Goal: Task Accomplishment & Management: Complete application form

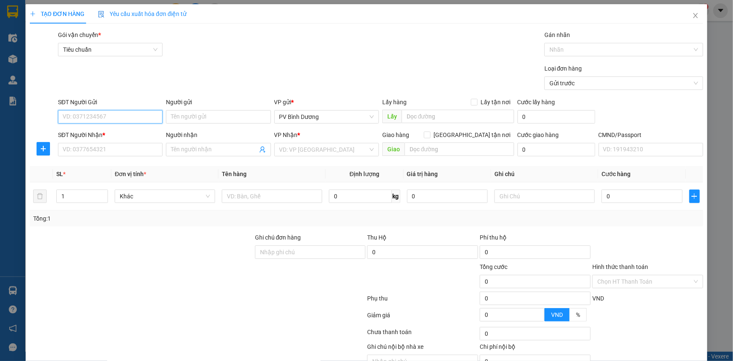
click at [129, 117] on input "SĐT Người Gửi" at bounding box center [110, 116] width 105 height 13
type input "0000000000"
click at [203, 115] on input "Người gửi" at bounding box center [218, 116] width 105 height 13
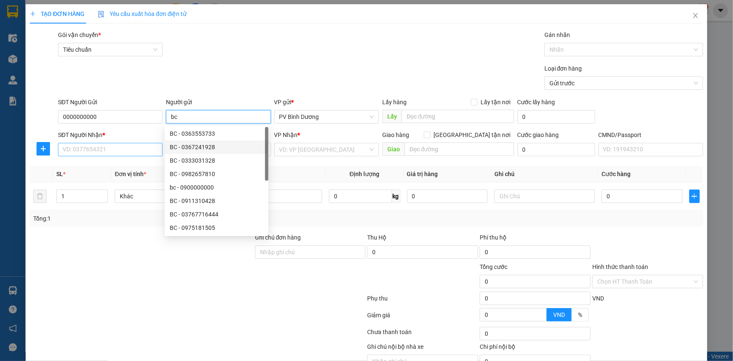
type input "bc"
click at [120, 152] on input "SĐT Người Nhận *" at bounding box center [110, 149] width 105 height 13
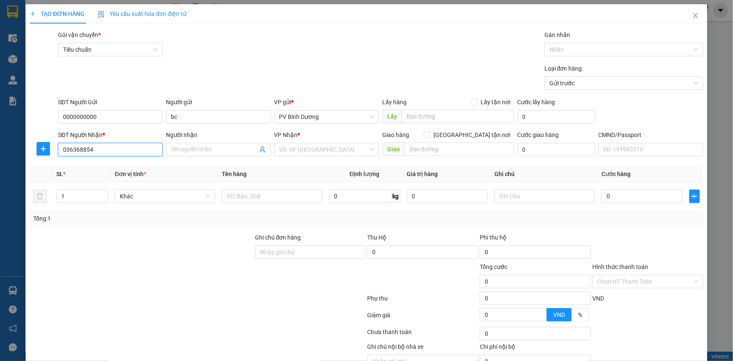
type input "0363688543"
click at [133, 166] on div "0363688543 - BC" at bounding box center [110, 166] width 94 height 9
type input "BC"
type input "N4 ĐAK NANG"
type input "0363688543"
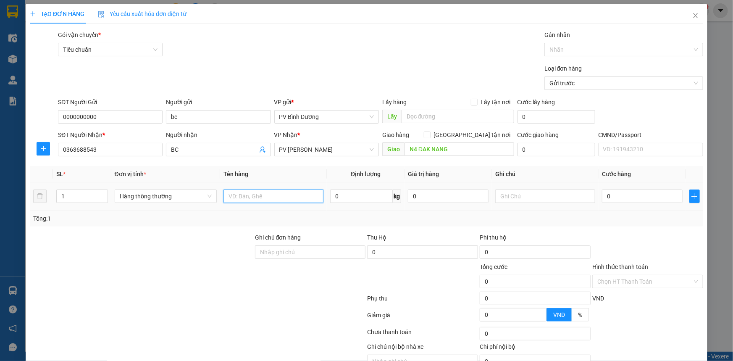
click at [265, 198] on input "text" at bounding box center [274, 196] width 100 height 13
type input "bc"
type input "bao"
type input "5"
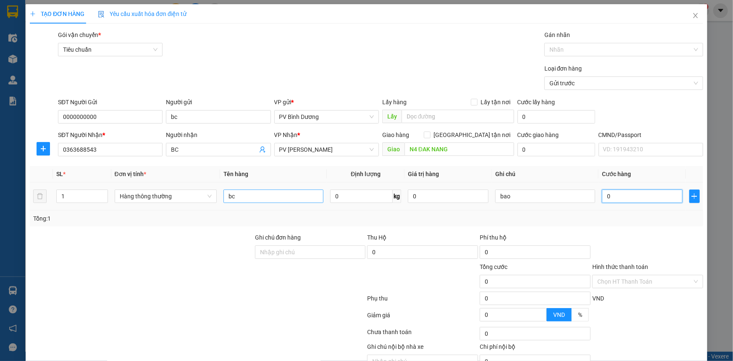
type input "5"
type input "50"
type input "500"
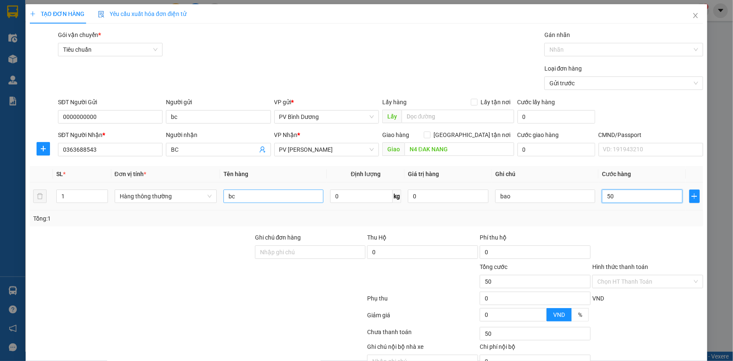
type input "500"
type input "5.000"
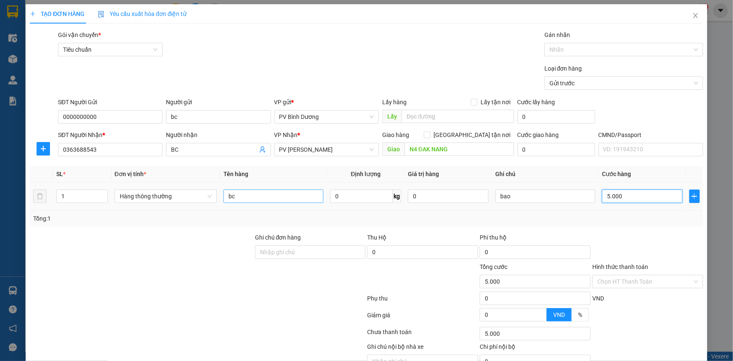
type input "50.000"
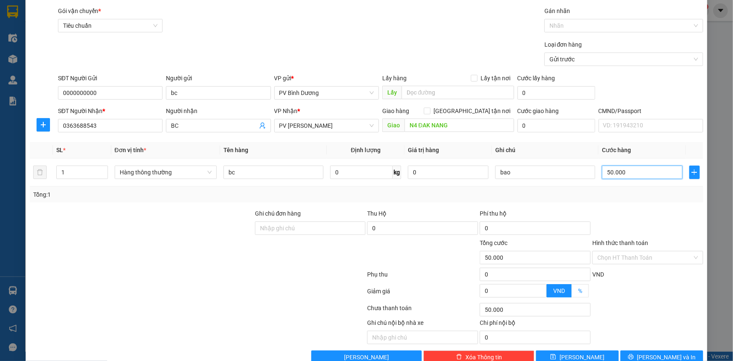
scroll to position [42, 0]
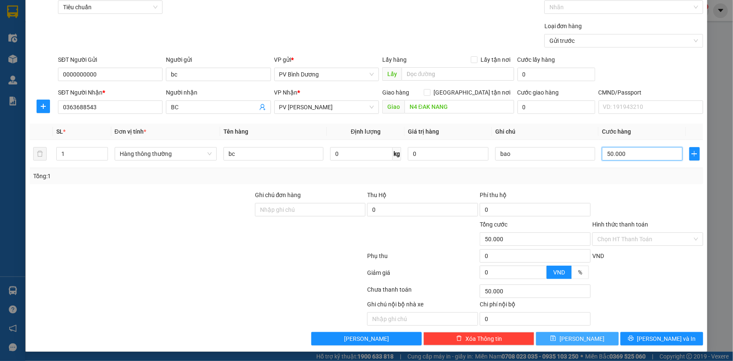
type input "50.000"
click at [588, 335] on button "[PERSON_NAME]" at bounding box center [577, 338] width 83 height 13
type input "0"
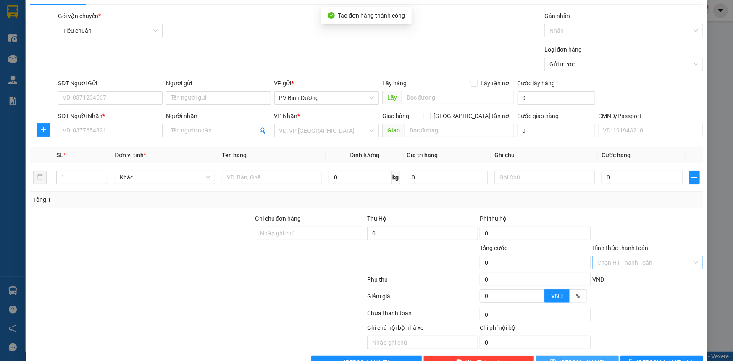
scroll to position [0, 0]
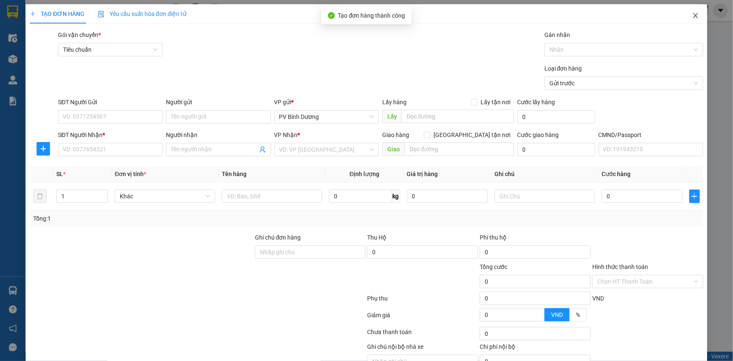
click at [693, 13] on icon "close" at bounding box center [695, 15] width 5 height 5
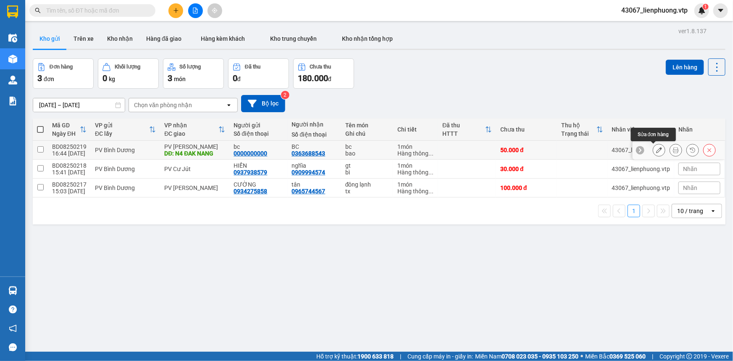
click at [656, 150] on icon at bounding box center [659, 150] width 6 height 6
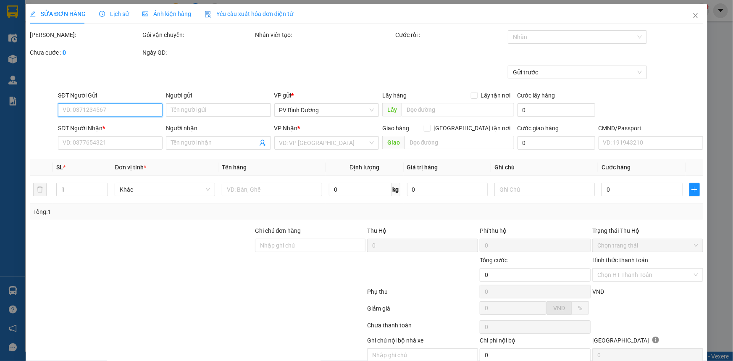
type input "0000000000"
type input "bc"
type input "0363688543"
type input "BC"
type input "N4 ĐAK NANG"
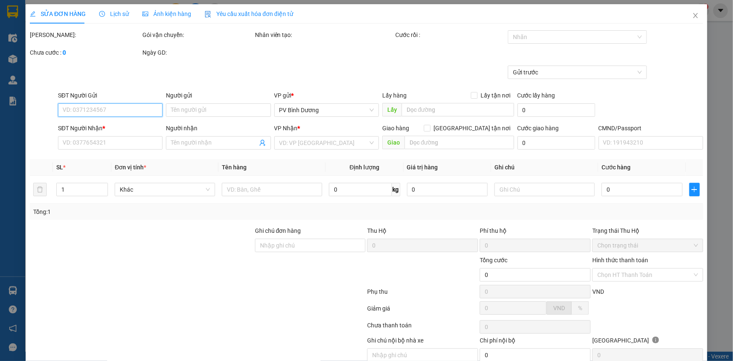
type input "50.000"
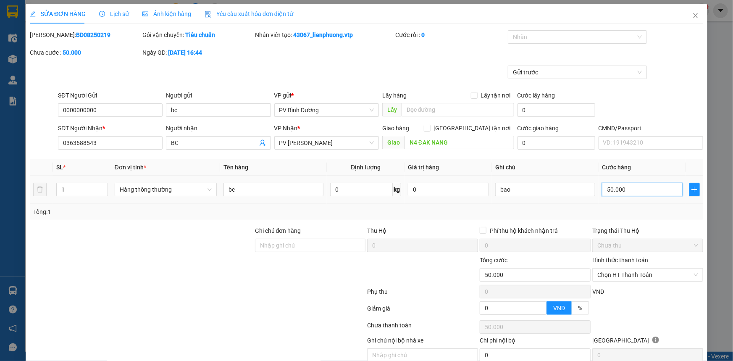
type input "7"
type input "70"
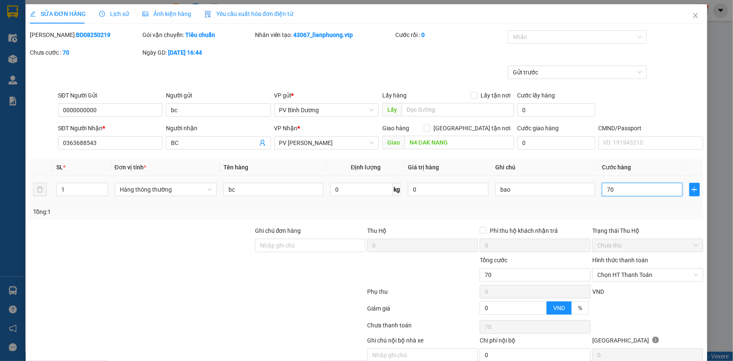
type input "70"
type input "700"
type input "7.000"
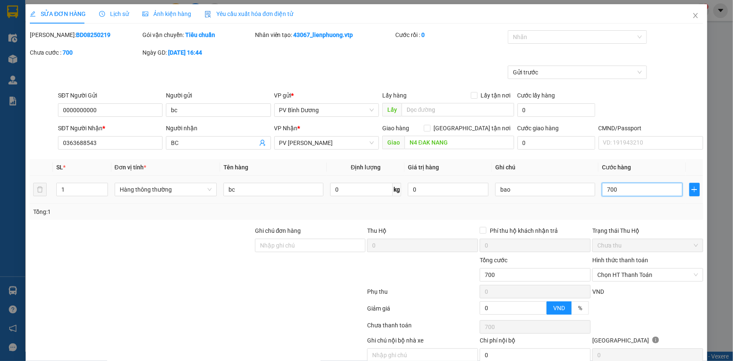
type input "7.000"
type input "70.000"
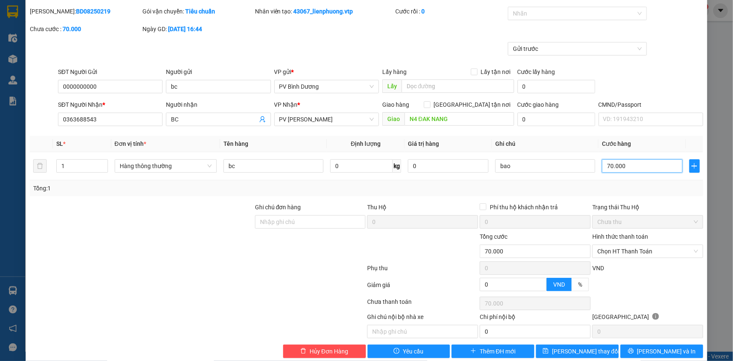
scroll to position [36, 0]
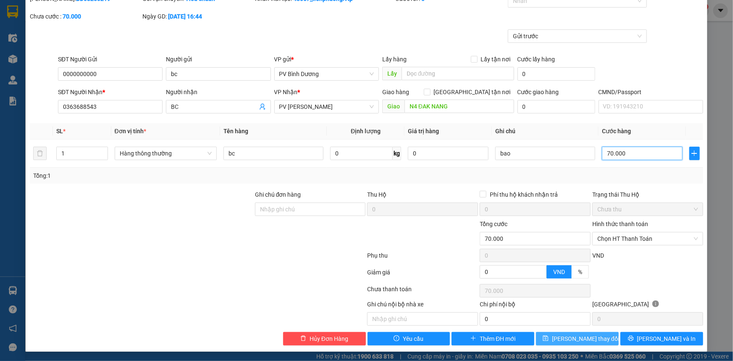
type input "70.000"
click at [581, 335] on span "[PERSON_NAME] thay đổi" at bounding box center [585, 338] width 67 height 9
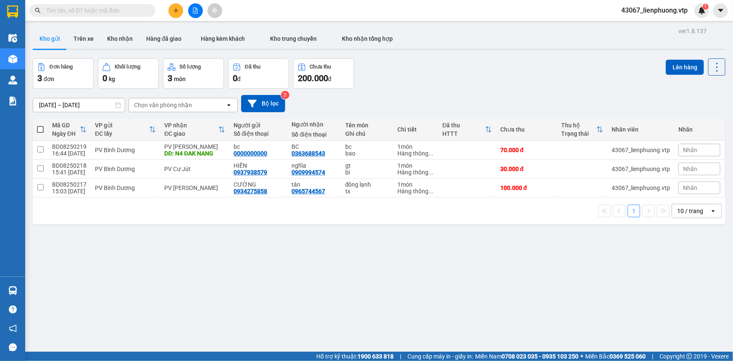
click at [129, 9] on input "text" at bounding box center [95, 10] width 99 height 9
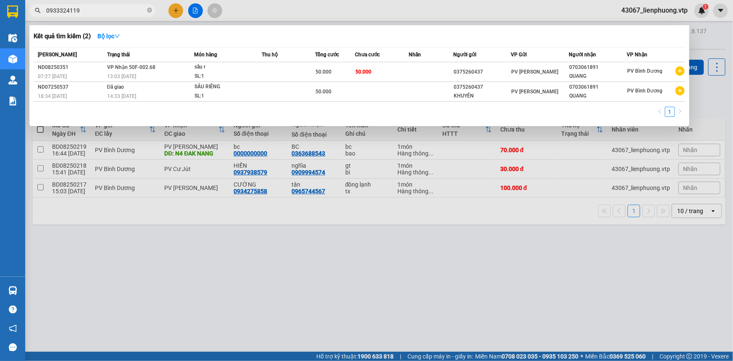
type input "0933324119"
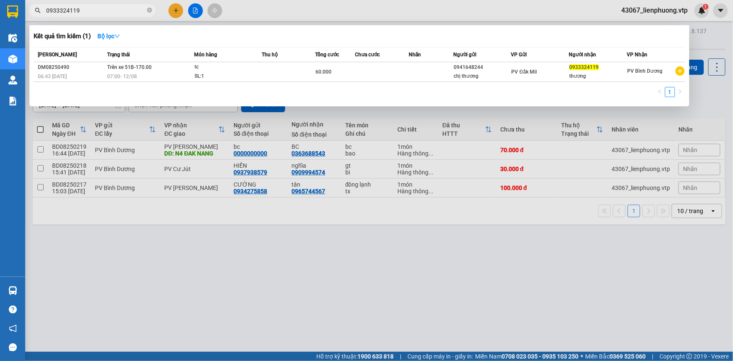
click at [492, 269] on div at bounding box center [366, 180] width 733 height 361
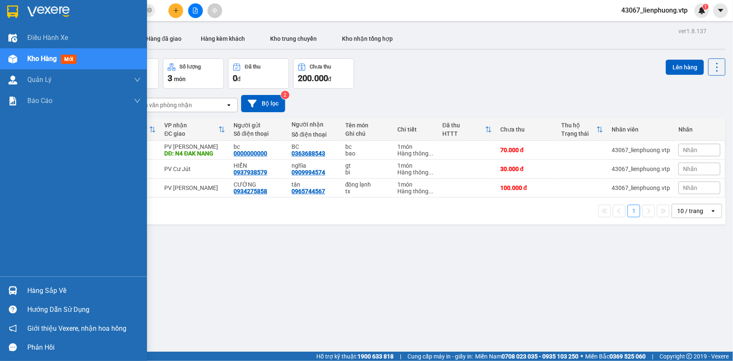
click at [50, 290] on div "Hàng sắp về" at bounding box center [83, 290] width 113 height 13
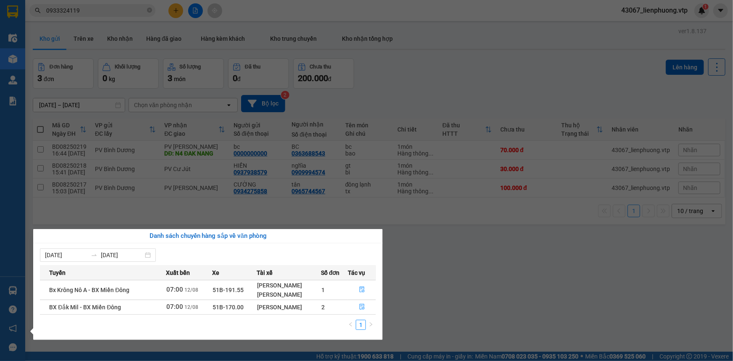
click at [252, 307] on td "51B-170.00" at bounding box center [234, 307] width 45 height 15
click at [353, 309] on button "button" at bounding box center [361, 306] width 27 height 13
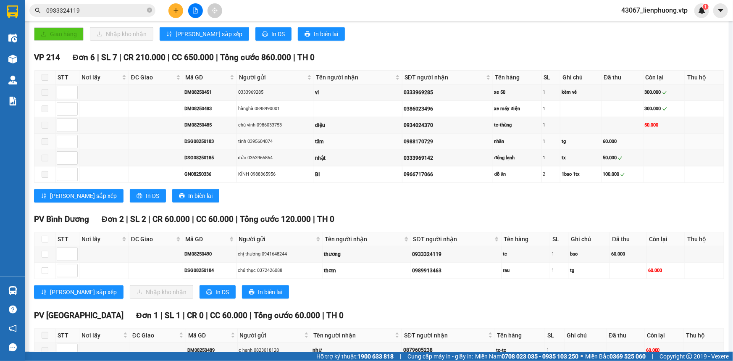
scroll to position [429, 0]
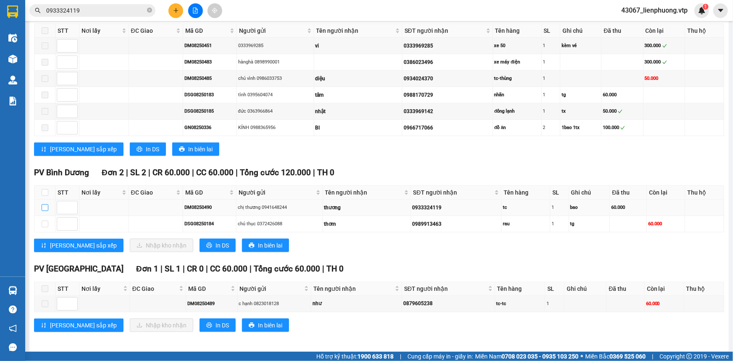
click at [44, 205] on input "checkbox" at bounding box center [45, 207] width 7 height 7
checkbox input "true"
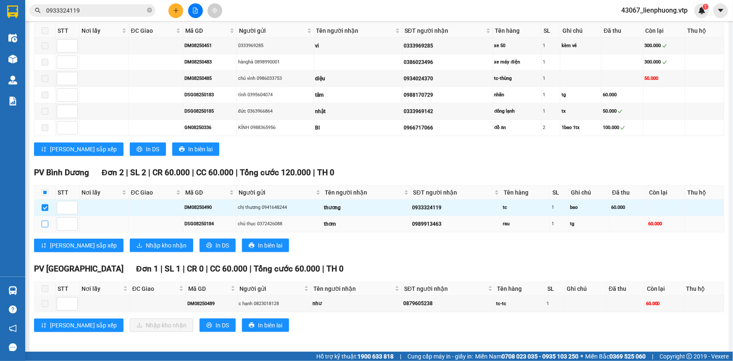
click at [44, 221] on input "checkbox" at bounding box center [45, 224] width 7 height 7
checkbox input "true"
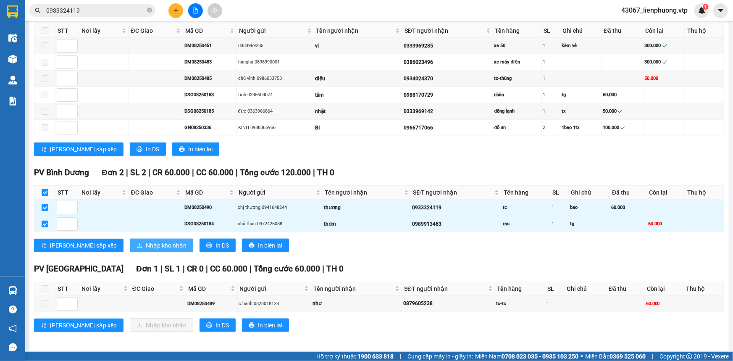
click at [146, 246] on span "Nhập kho nhận" at bounding box center [166, 245] width 41 height 9
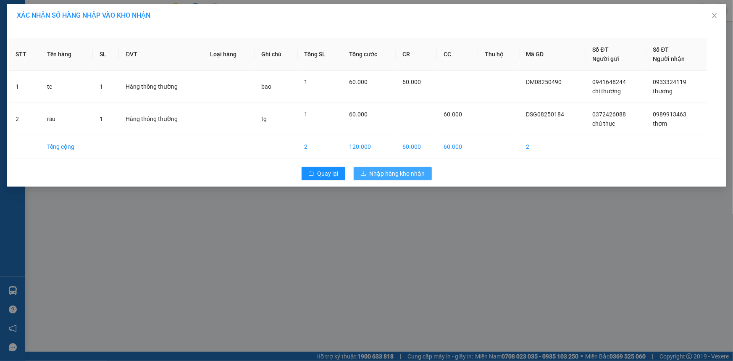
click at [375, 179] on button "Nhập hàng kho nhận" at bounding box center [393, 173] width 78 height 13
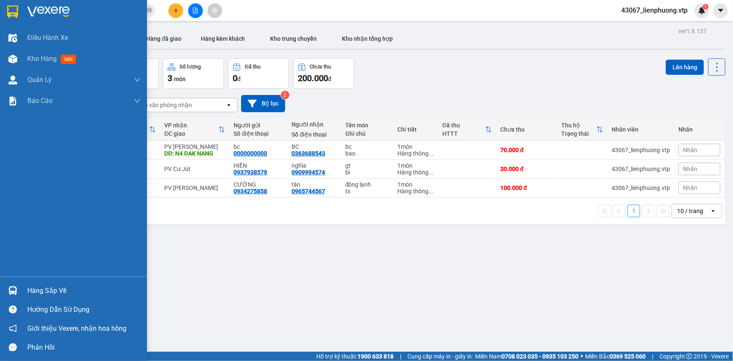
click at [55, 290] on div "Hàng sắp về" at bounding box center [83, 290] width 113 height 13
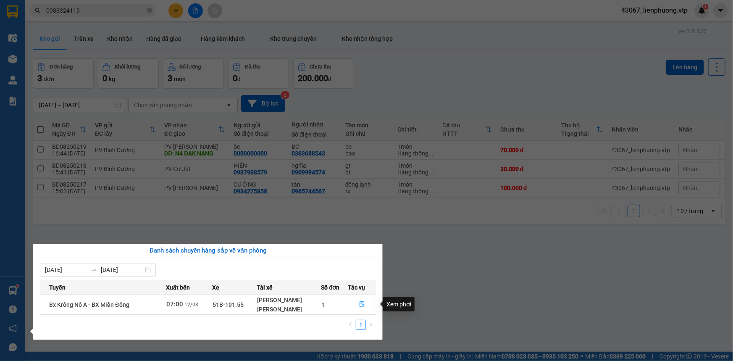
click at [361, 305] on icon "file-done" at bounding box center [362, 304] width 6 height 6
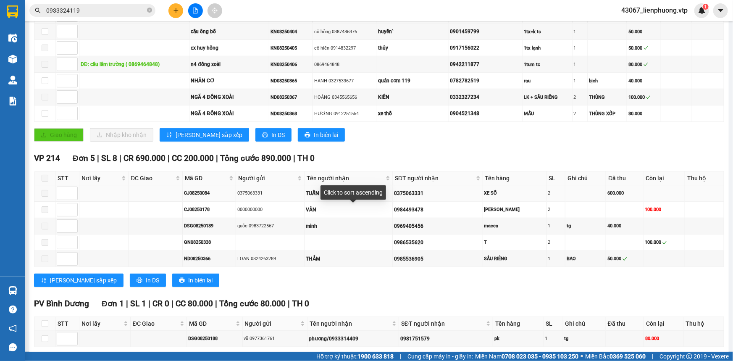
scroll to position [300, 0]
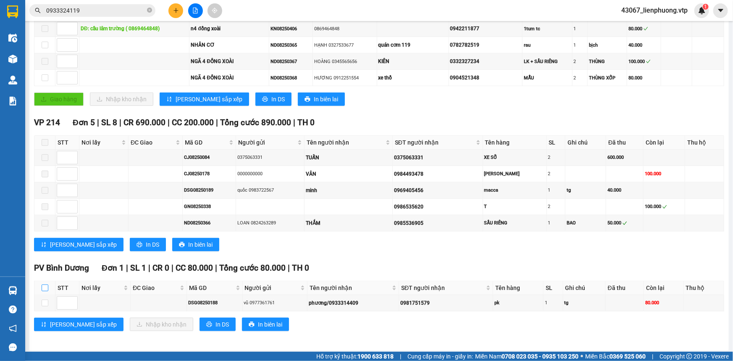
click at [42, 284] on input "checkbox" at bounding box center [45, 287] width 7 height 7
checkbox input "true"
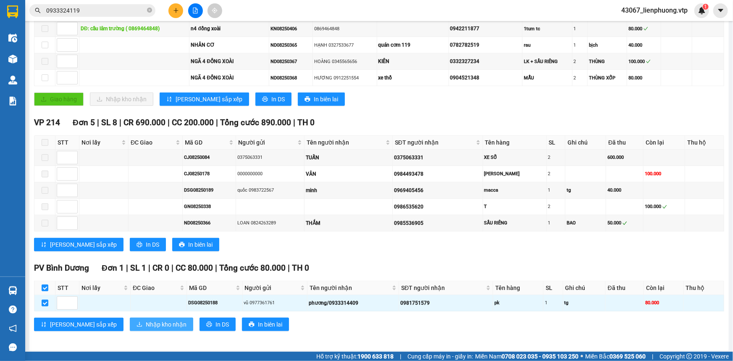
click at [146, 321] on span "Nhập kho nhận" at bounding box center [166, 324] width 41 height 9
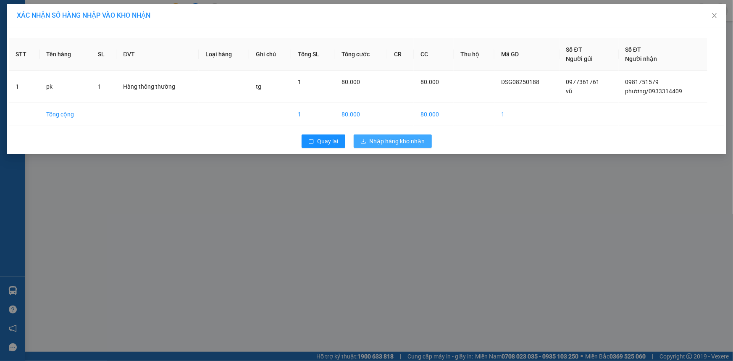
click at [396, 143] on span "Nhập hàng kho nhận" at bounding box center [397, 141] width 55 height 9
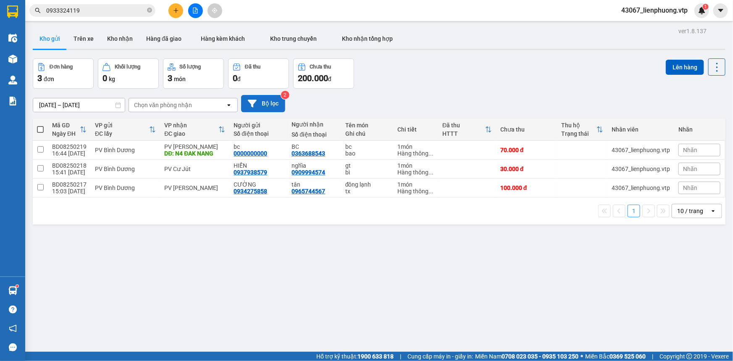
click at [257, 101] on button "Bộ lọc" at bounding box center [263, 103] width 44 height 17
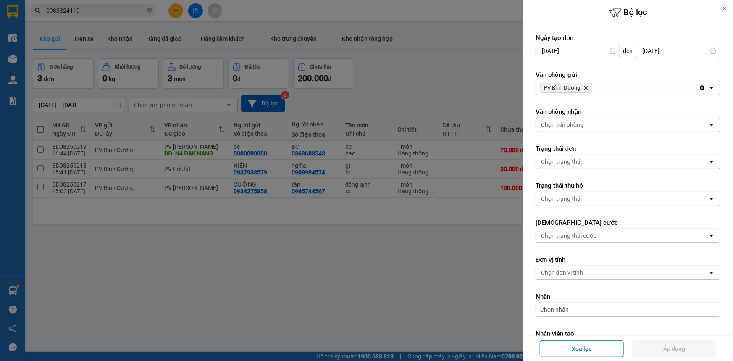
click at [605, 86] on div "PV Bình [PERSON_NAME]" at bounding box center [617, 87] width 163 height 13
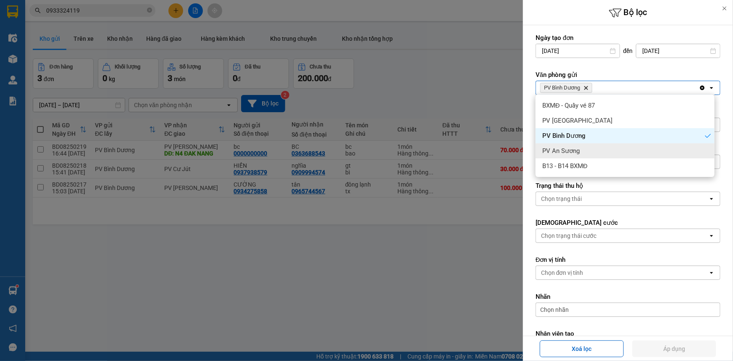
click at [572, 153] on span "PV An Sương" at bounding box center [560, 151] width 37 height 8
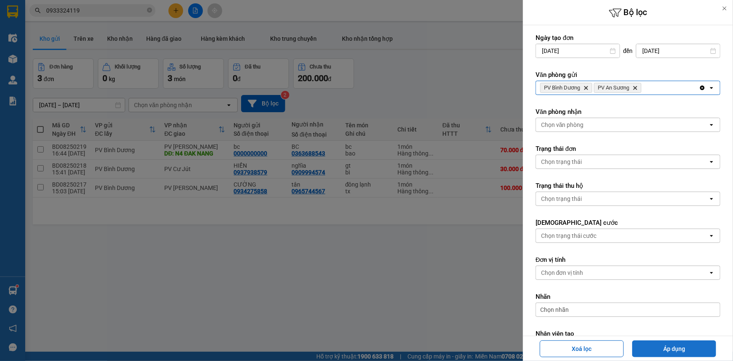
click at [640, 347] on button "Áp dụng" at bounding box center [674, 348] width 84 height 17
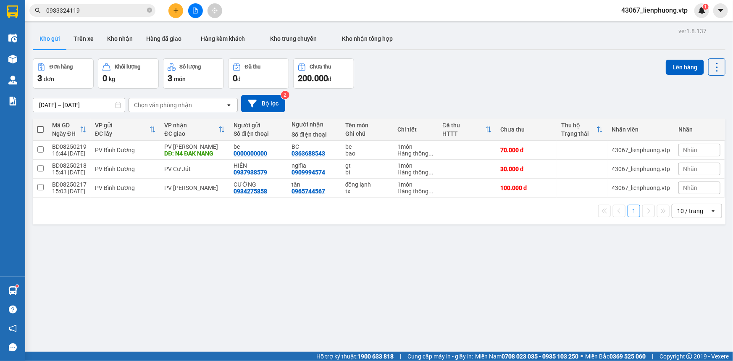
click at [205, 105] on div "Chọn văn phòng nhận" at bounding box center [177, 104] width 97 height 13
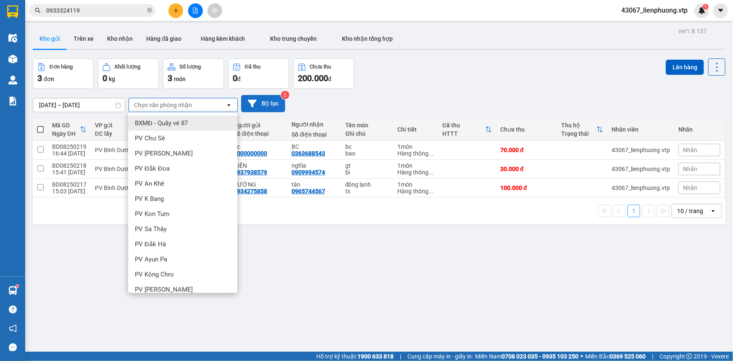
click at [265, 104] on button "Bộ lọc" at bounding box center [263, 103] width 44 height 17
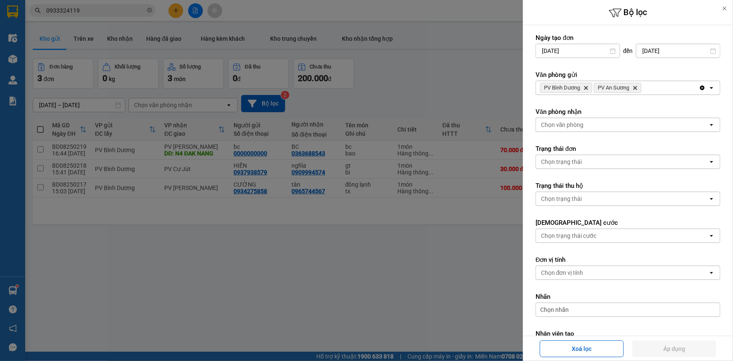
click at [637, 87] on icon "PV An Sương, close by backspace" at bounding box center [636, 88] width 4 height 4
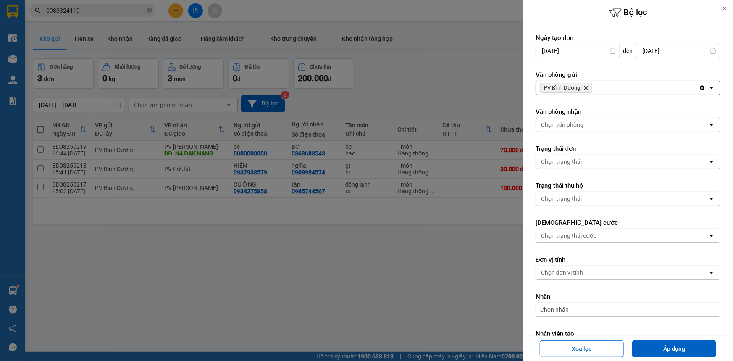
click at [347, 286] on div at bounding box center [366, 180] width 733 height 361
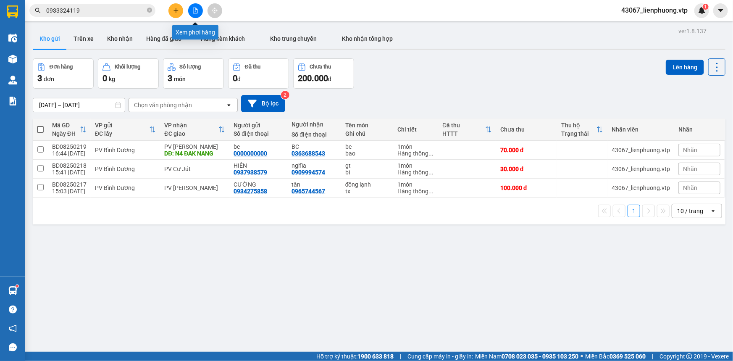
click at [190, 11] on button at bounding box center [195, 10] width 15 height 15
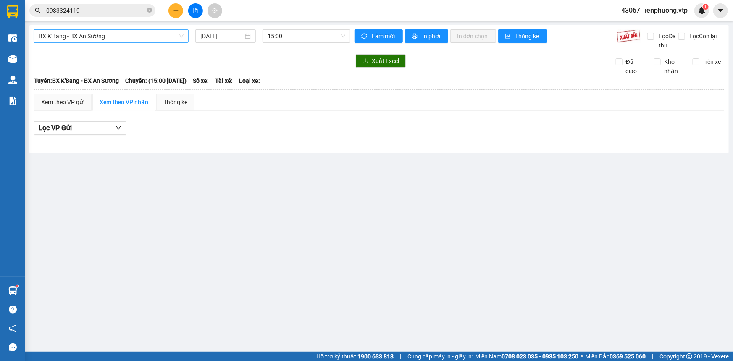
click at [106, 37] on span "BX K'Bang - BX An Sương" at bounding box center [111, 36] width 145 height 13
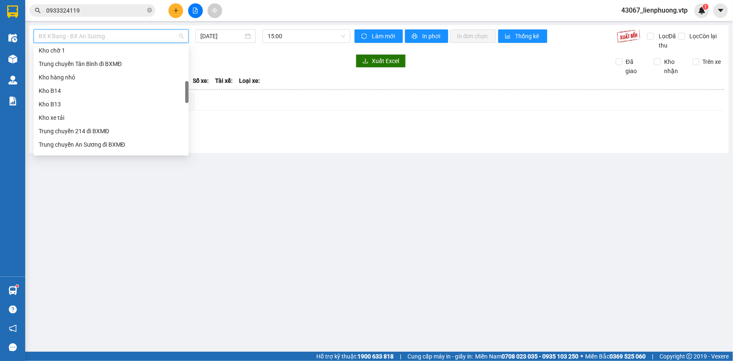
scroll to position [229, 0]
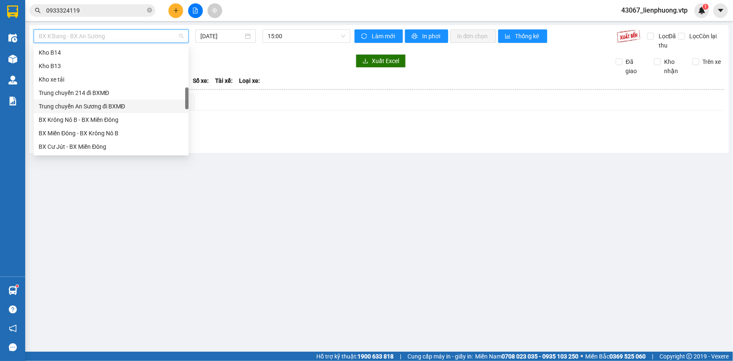
click at [118, 105] on div "Trung chuyển An Sương đi BXMĐ" at bounding box center [111, 106] width 145 height 9
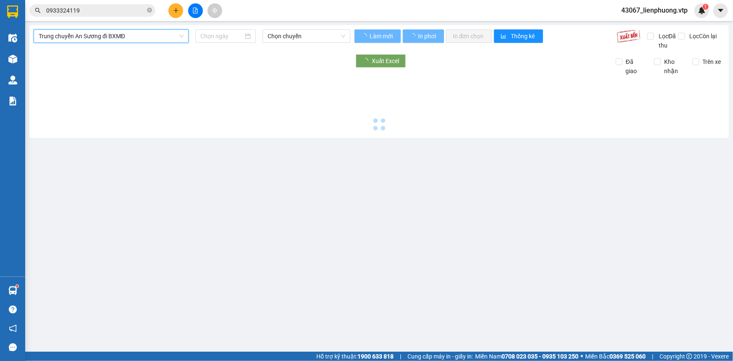
type input "[DATE]"
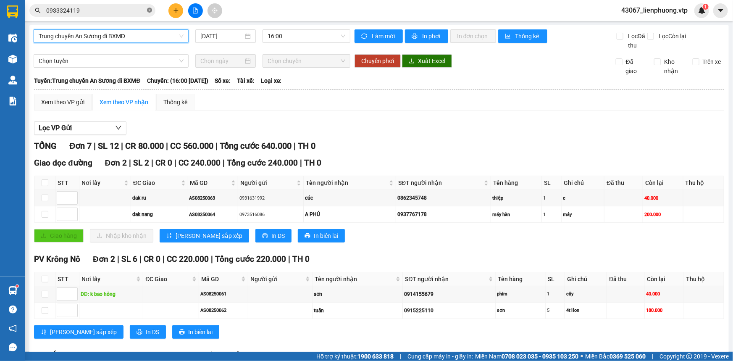
click at [151, 11] on icon "close-circle" at bounding box center [149, 10] width 5 height 5
click at [125, 12] on input "text" at bounding box center [95, 10] width 99 height 9
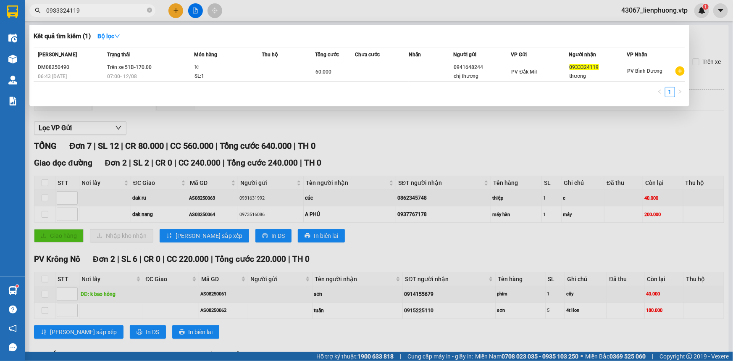
type input "0933324119"
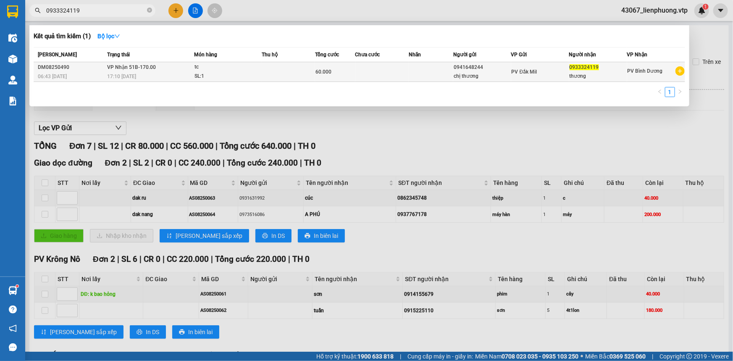
click at [506, 75] on div "chị thương" at bounding box center [482, 76] width 57 height 9
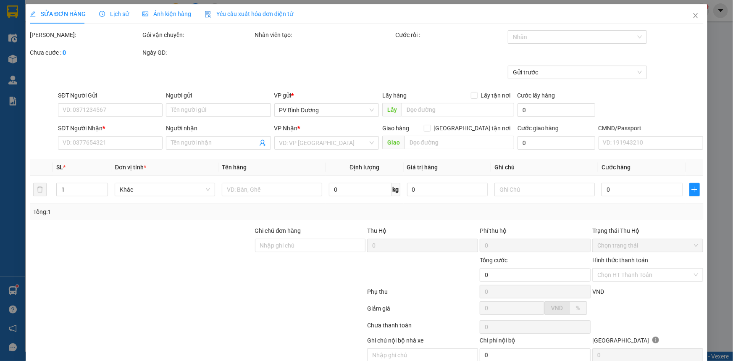
type input "0941648244"
type input "chị thương"
type input "0933324119"
type input "thương"
type input "60.000"
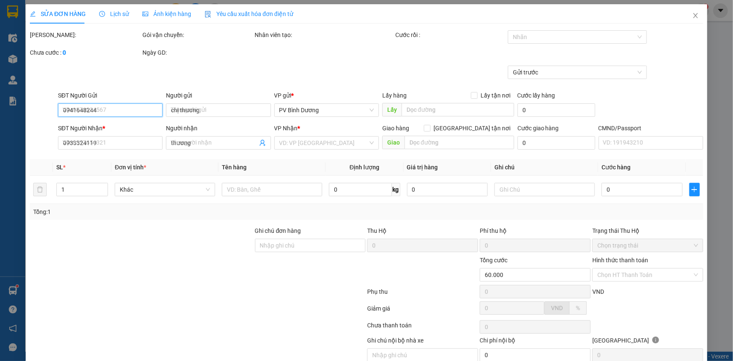
type input "3.000"
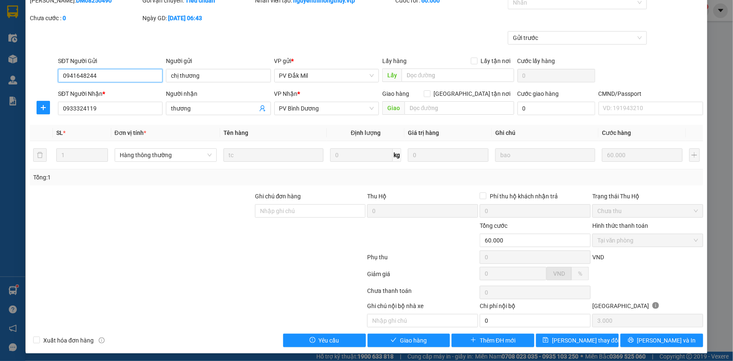
scroll to position [36, 0]
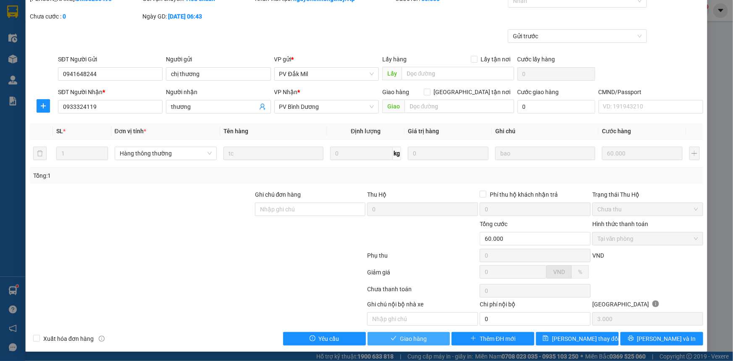
click at [414, 334] on span "Giao hàng" at bounding box center [413, 338] width 27 height 9
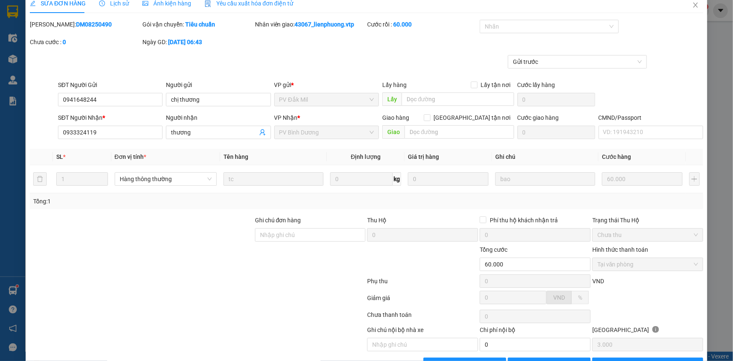
scroll to position [0, 0]
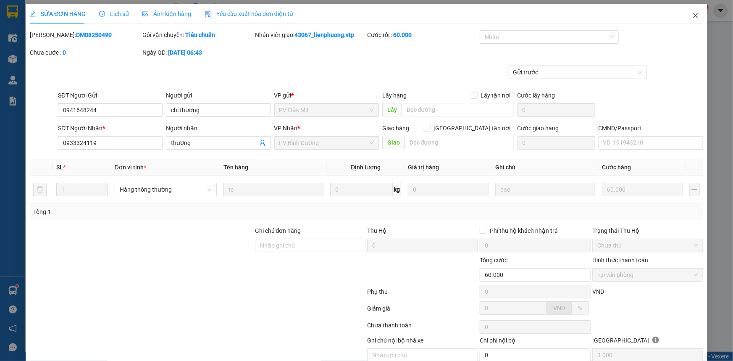
click at [685, 20] on span "Close" at bounding box center [696, 16] width 24 height 24
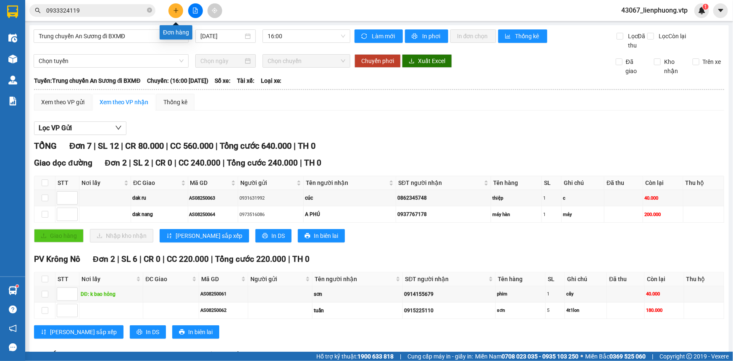
click at [175, 11] on icon "plus" at bounding box center [176, 11] width 6 height 6
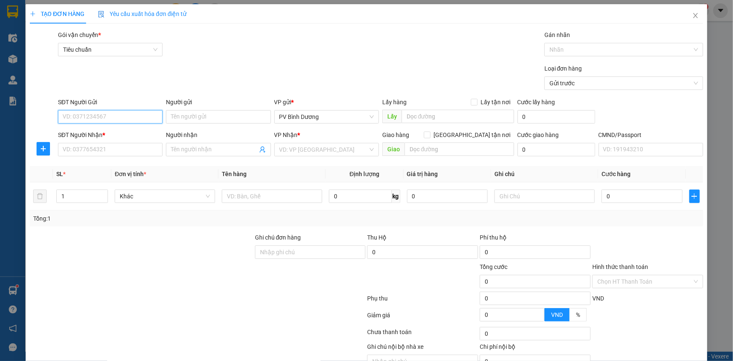
click at [126, 115] on input "SĐT Người Gửi" at bounding box center [110, 116] width 105 height 13
type input "0968032098"
click at [193, 114] on input "Người gửi" at bounding box center [218, 116] width 105 height 13
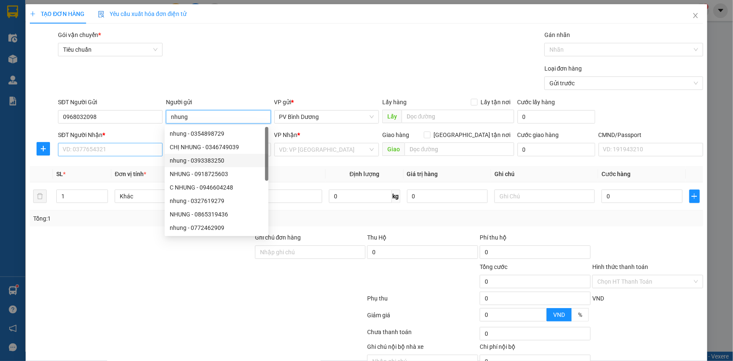
type input "nhung"
click at [140, 153] on input "SĐT Người Nhận *" at bounding box center [110, 149] width 105 height 13
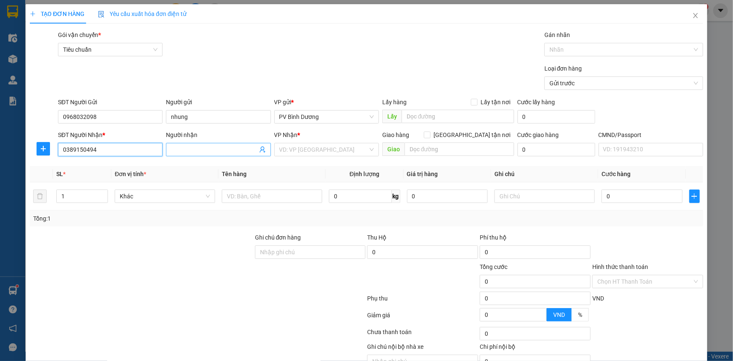
type input "0389150494"
click at [202, 152] on input "Người nhận" at bounding box center [214, 149] width 86 height 9
type input "cô ơn"
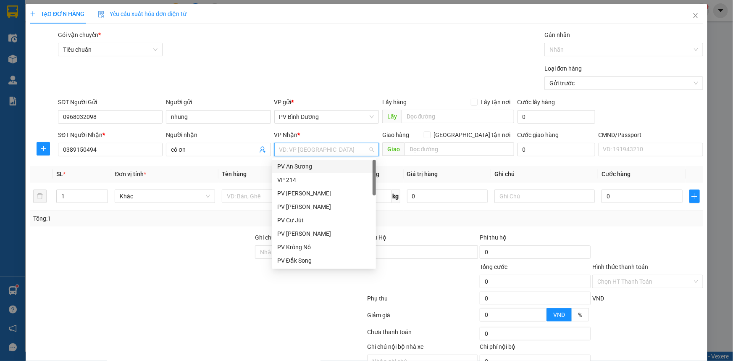
click at [308, 151] on input "search" at bounding box center [323, 149] width 89 height 13
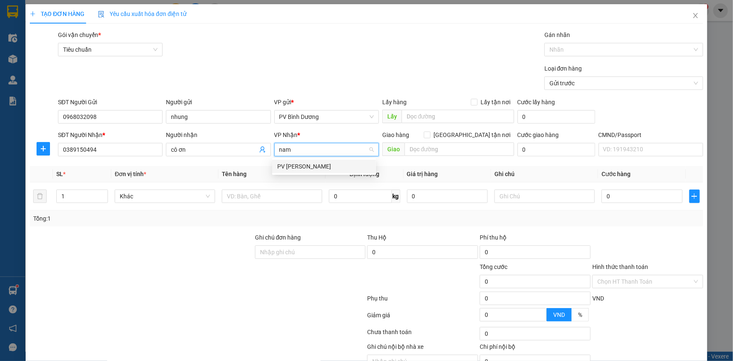
type input "nam"
click at [298, 168] on div "PV [PERSON_NAME]" at bounding box center [324, 166] width 94 height 9
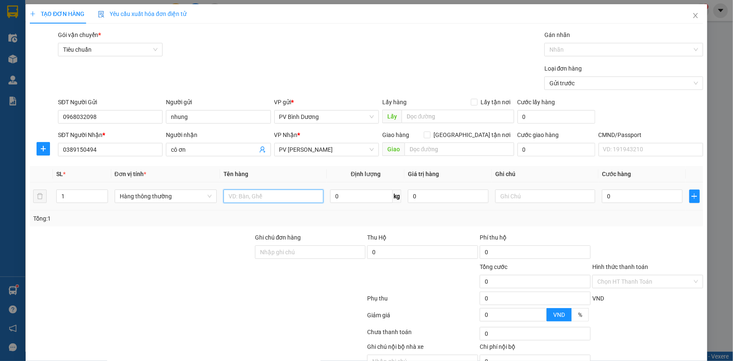
click at [262, 197] on input "text" at bounding box center [274, 196] width 100 height 13
type input "d"
type input "đồ dùng"
type input "hộp"
type input "3"
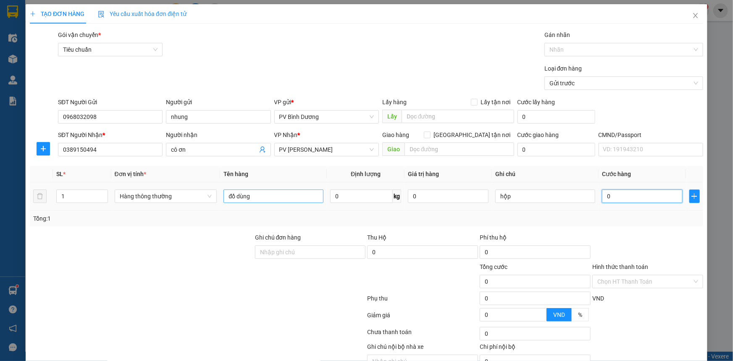
type input "3"
type input "30"
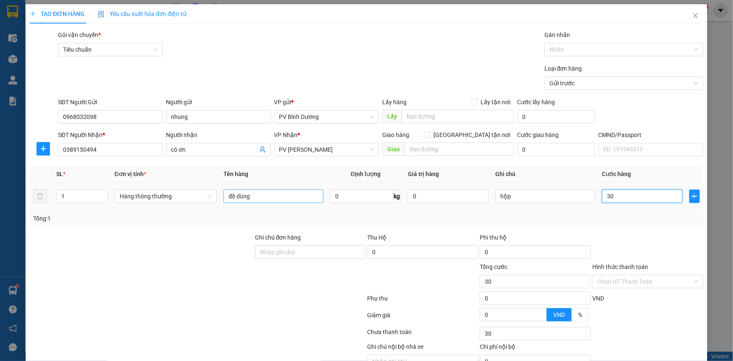
type input "300"
type input "3.000"
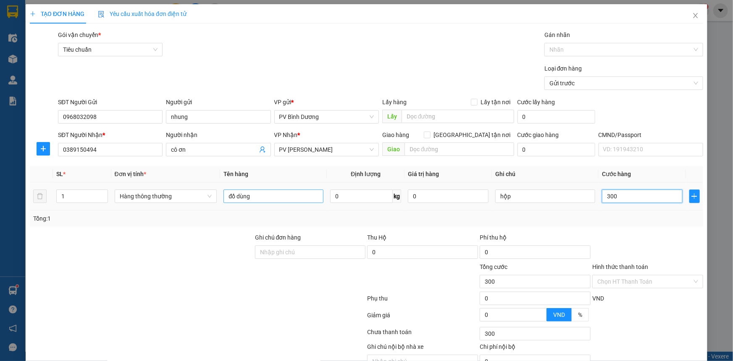
type input "3.000"
type input "30.000"
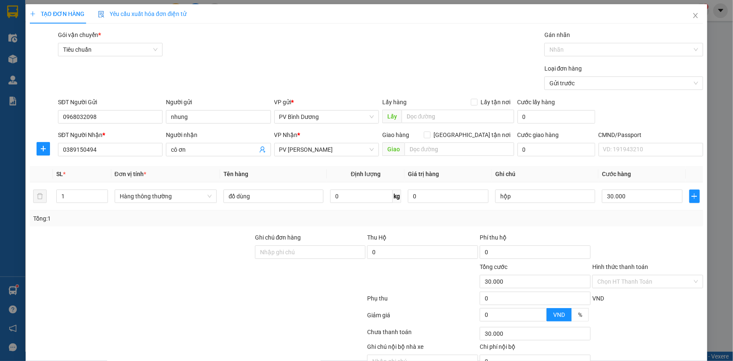
click at [642, 305] on div "VND" at bounding box center [648, 301] width 113 height 15
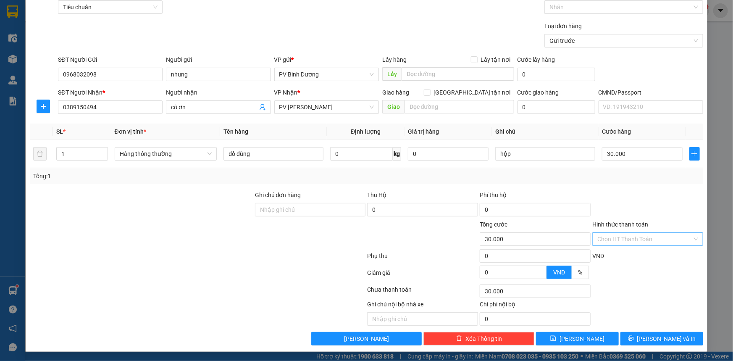
click at [651, 240] on input "Hình thức thanh toán" at bounding box center [644, 239] width 95 height 13
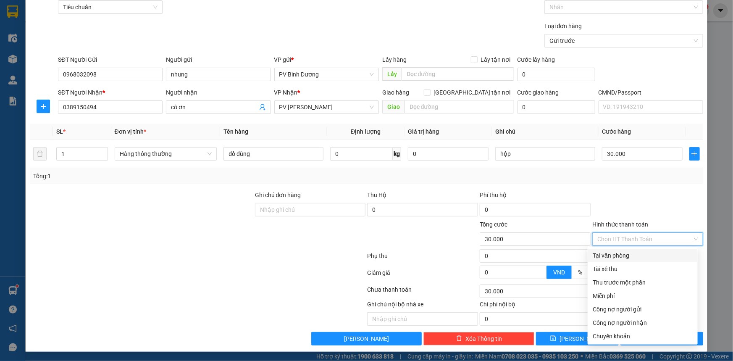
click at [626, 255] on div "Tại văn phòng" at bounding box center [643, 255] width 100 height 9
type input "0"
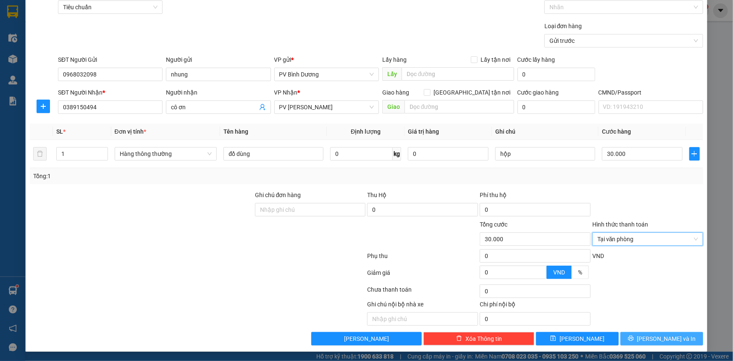
click at [655, 340] on span "[PERSON_NAME] và In" at bounding box center [666, 338] width 59 height 9
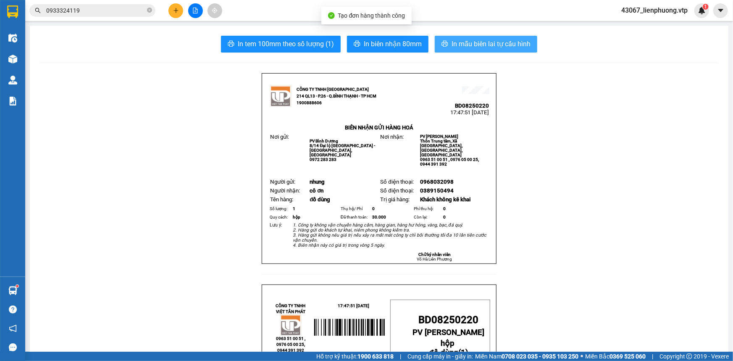
click at [479, 40] on span "In mẫu biên lai tự cấu hình" at bounding box center [491, 44] width 79 height 11
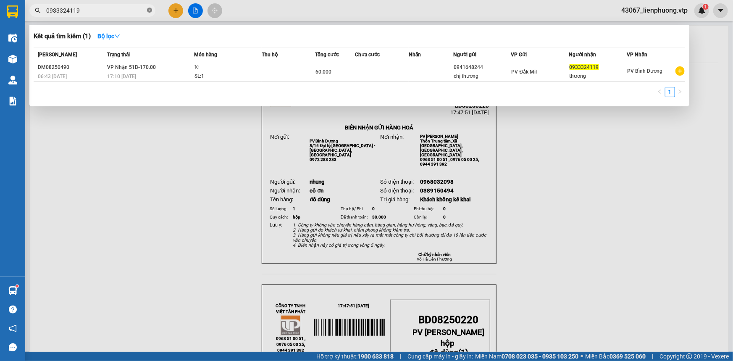
click at [149, 11] on icon "close-circle" at bounding box center [149, 10] width 5 height 5
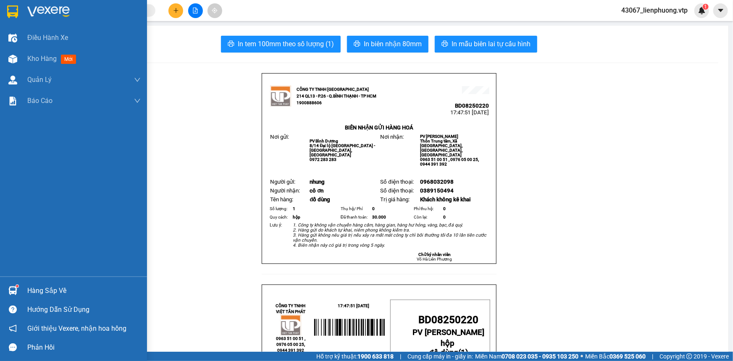
click at [40, 293] on div "Hàng sắp về" at bounding box center [83, 290] width 113 height 13
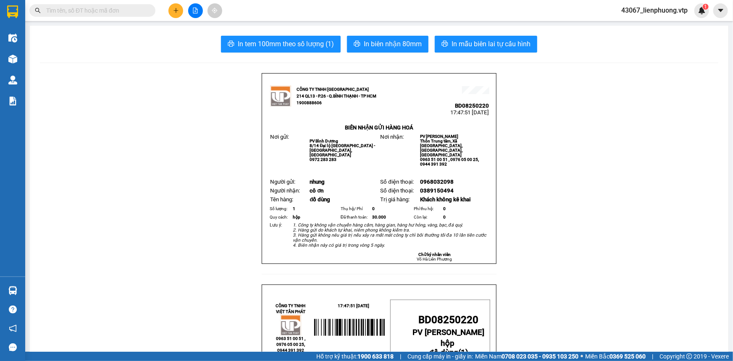
click at [121, 113] on section "Kết quả tìm kiếm ( 1 ) Bộ lọc Mã ĐH Trạng thái Món hàng Thu hộ Tổng cước Chưa c…" at bounding box center [366, 180] width 733 height 361
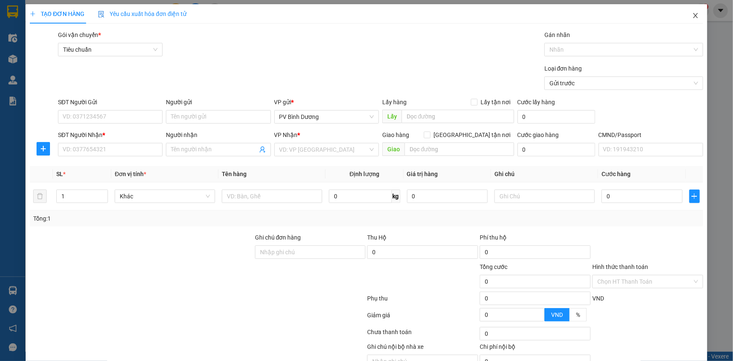
click at [693, 14] on icon "close" at bounding box center [695, 15] width 7 height 7
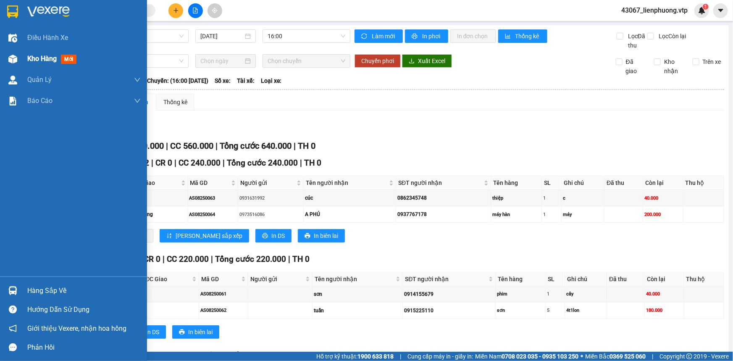
click at [33, 61] on span "Kho hàng" at bounding box center [41, 59] width 29 height 8
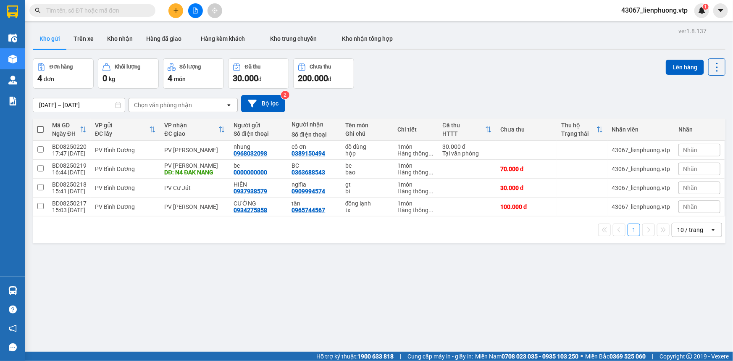
click at [395, 289] on div "ver 1.8.137 Kho gửi Trên xe Kho nhận Hàng đã giao Hàng kèm khách Kho trung chuy…" at bounding box center [379, 205] width 700 height 361
click at [40, 130] on span at bounding box center [40, 129] width 7 height 7
click at [40, 125] on input "checkbox" at bounding box center [40, 125] width 0 height 0
checkbox input "true"
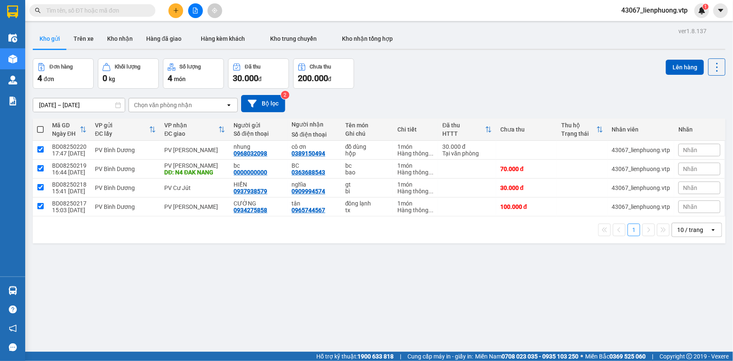
checkbox input "true"
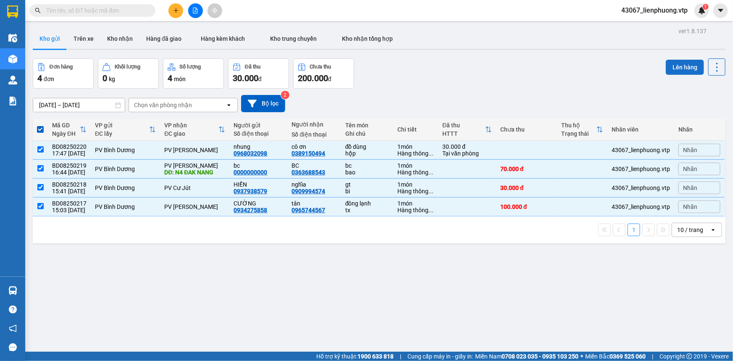
click at [679, 66] on button "Lên hàng" at bounding box center [685, 67] width 38 height 15
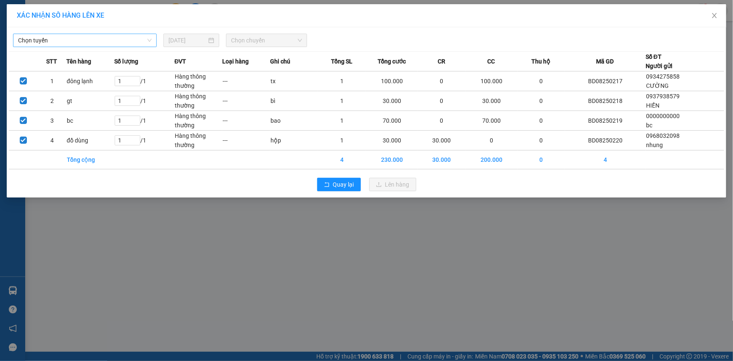
click at [128, 39] on span "Chọn tuyến" at bounding box center [85, 40] width 134 height 13
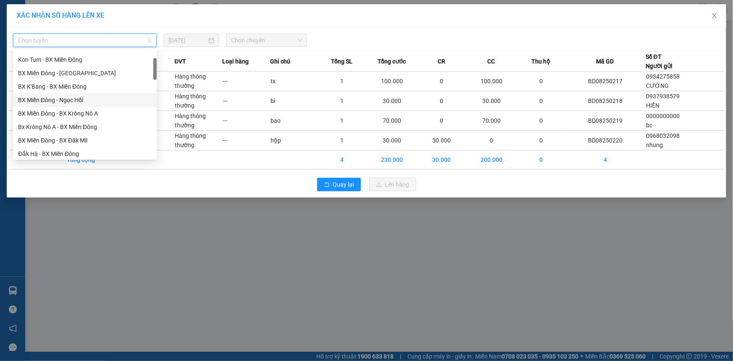
scroll to position [76, 0]
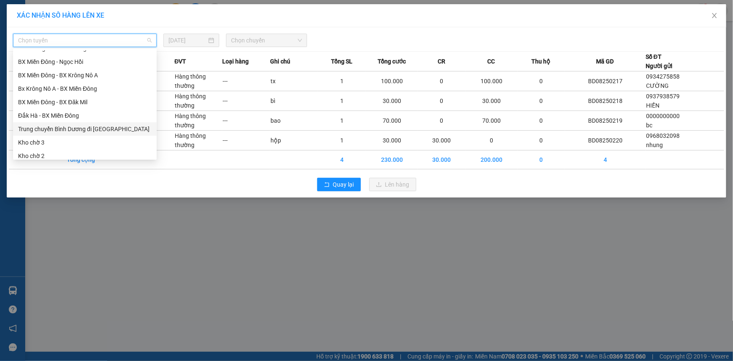
click at [101, 133] on div "Trung chuyển Bình Dương đi [GEOGRAPHIC_DATA]" at bounding box center [85, 128] width 144 height 13
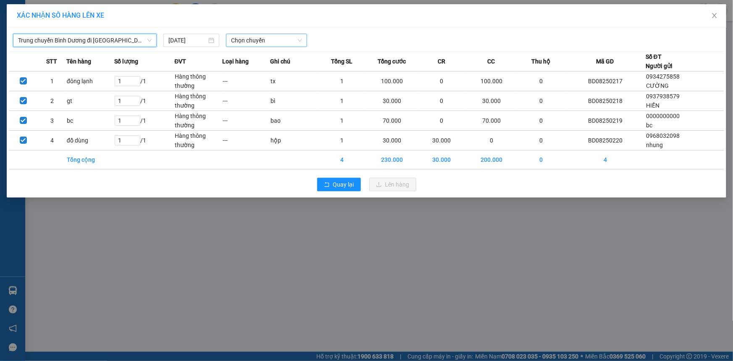
click at [273, 43] on span "Chọn chuyến" at bounding box center [266, 40] width 71 height 13
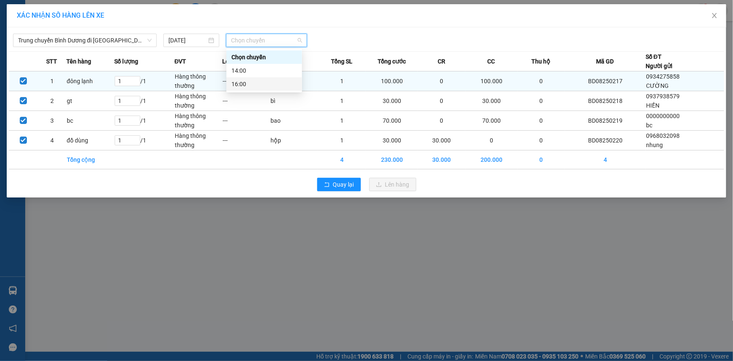
click at [253, 83] on div "16:00" at bounding box center [265, 83] width 66 height 9
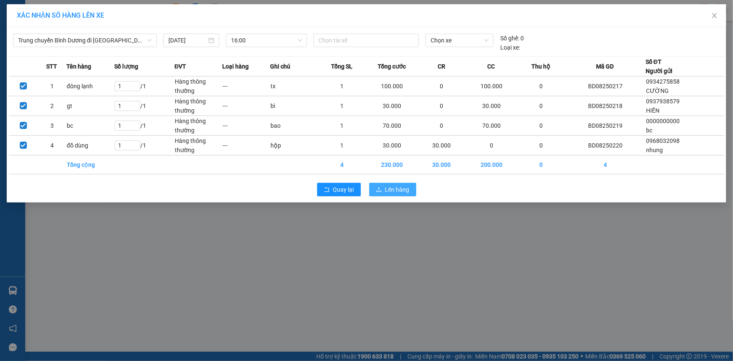
click at [389, 193] on span "Lên hàng" at bounding box center [397, 189] width 24 height 9
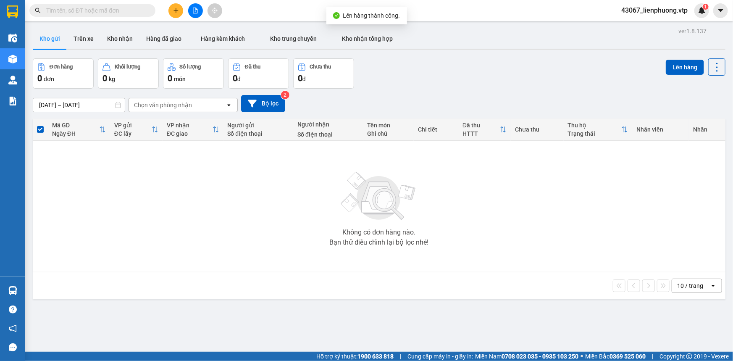
click at [266, 224] on div "Không có đơn hàng nào. Bạn thử điều chỉnh lại bộ lọc nhé!" at bounding box center [379, 206] width 684 height 126
click at [135, 8] on input "text" at bounding box center [95, 10] width 99 height 9
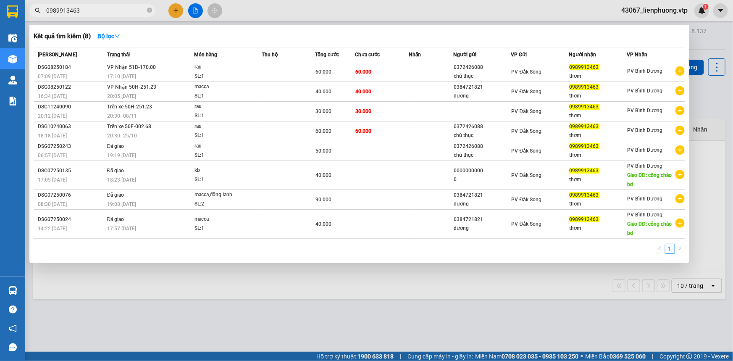
type input "0989913463"
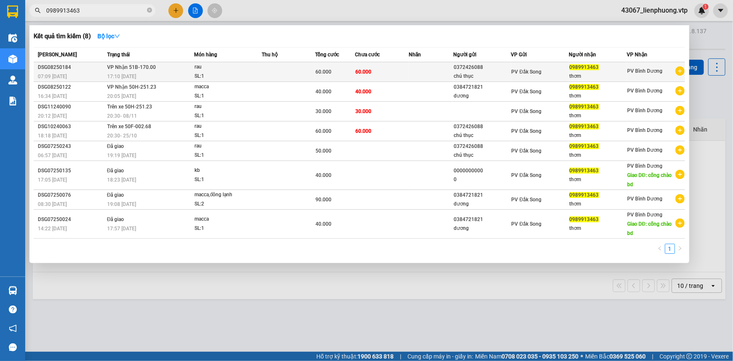
click at [257, 74] on div "SL: 1" at bounding box center [226, 76] width 63 height 9
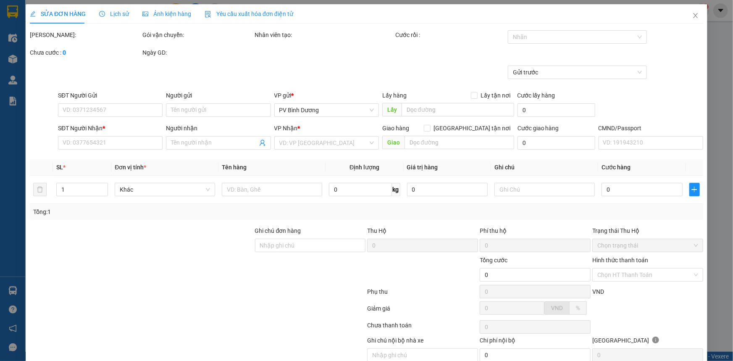
type input "3.000"
type input "0372426088"
type input "chú thục"
type input "0989913463"
type input "thơm"
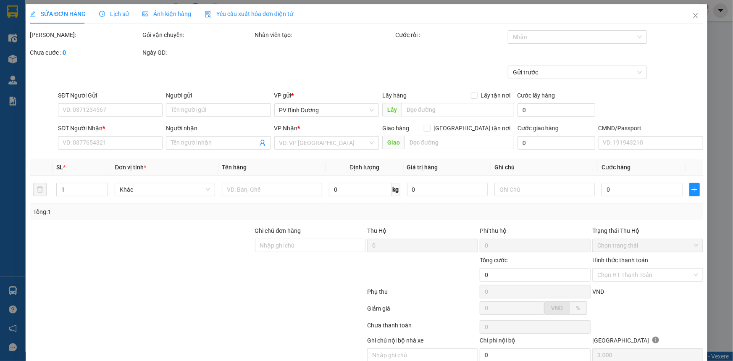
type input "60.000"
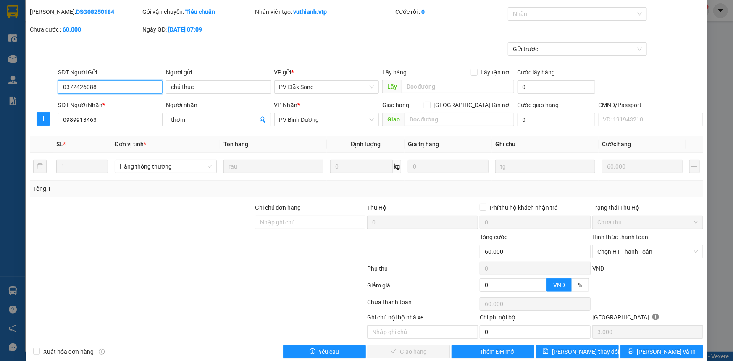
scroll to position [36, 0]
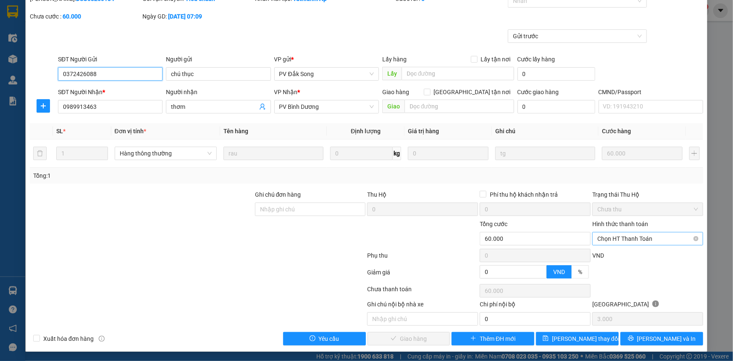
click at [654, 237] on span "Chọn HT Thanh Toán" at bounding box center [647, 238] width 101 height 13
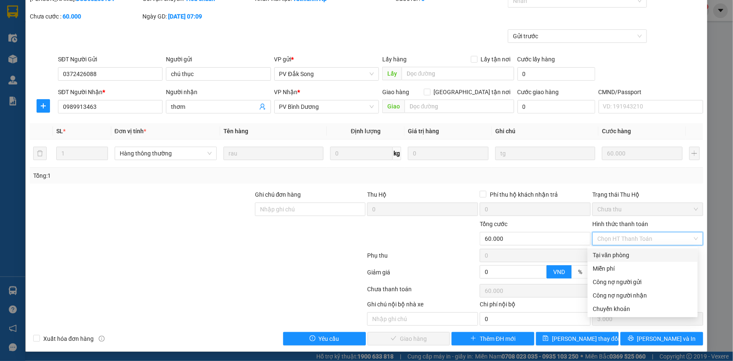
click at [633, 255] on div "Tại văn phòng" at bounding box center [643, 254] width 100 height 9
type input "0"
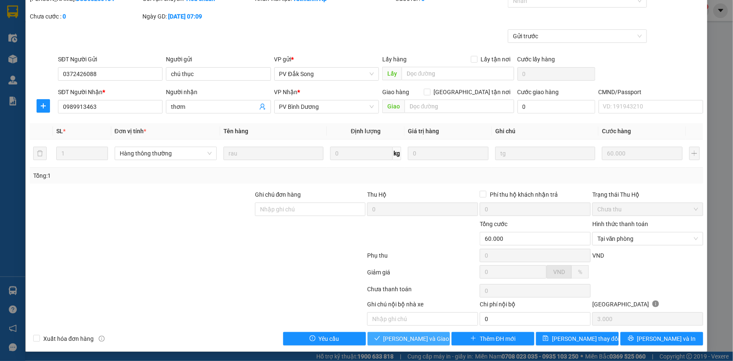
click at [418, 337] on span "[PERSON_NAME] và Giao hàng" at bounding box center [424, 338] width 81 height 9
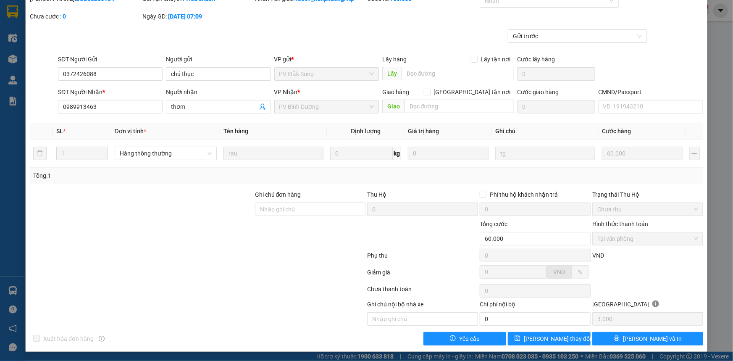
click at [208, 255] on div at bounding box center [197, 257] width 337 height 17
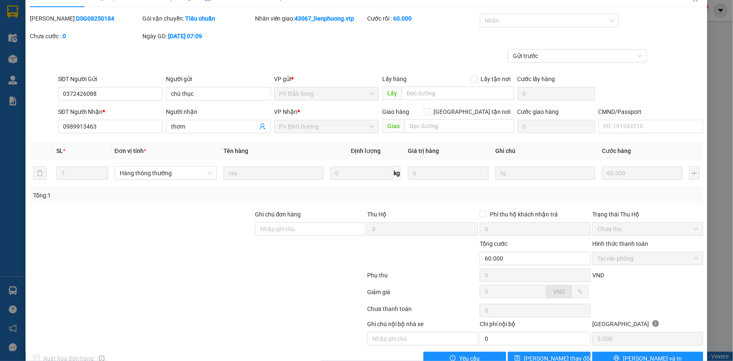
scroll to position [0, 0]
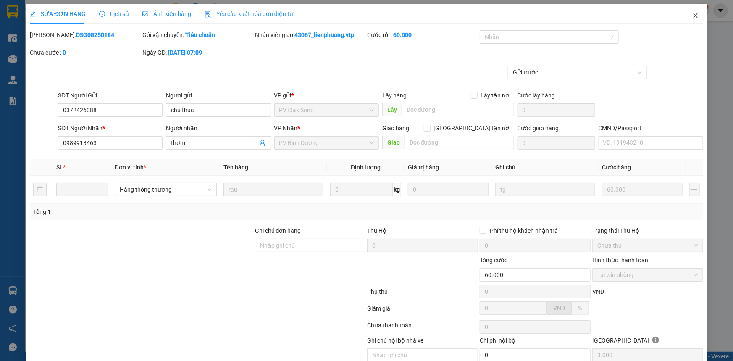
click at [692, 17] on icon "close" at bounding box center [695, 15] width 7 height 7
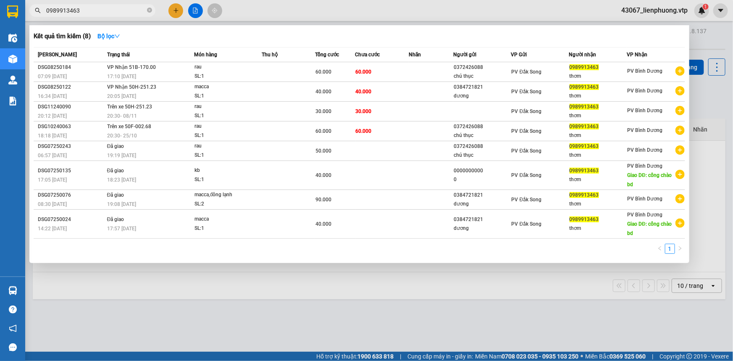
click at [112, 11] on input "0989913463" at bounding box center [95, 10] width 99 height 9
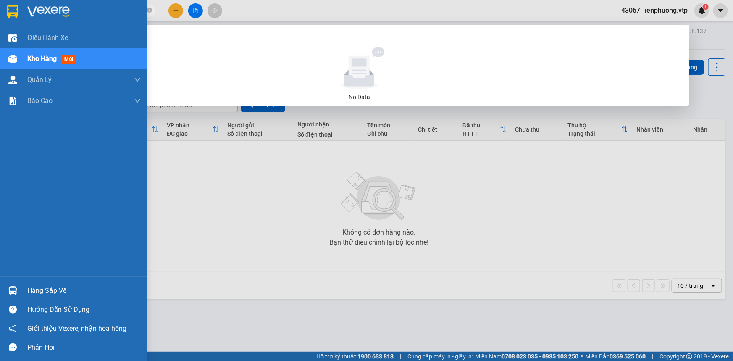
drag, startPoint x: 76, startPoint y: 9, endPoint x: 0, endPoint y: 22, distance: 77.5
click at [0, 22] on section "Kết quả tìm kiếm ( 0 ) Bộ lọc No Data 09899134630947038059 43067_lienphuong.vtp…" at bounding box center [366, 180] width 733 height 361
type input "0947038059"
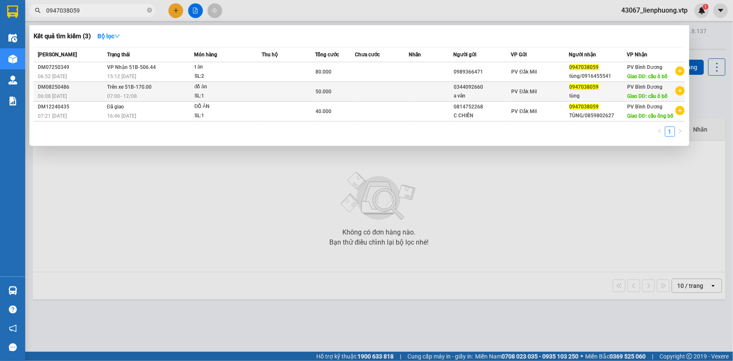
click at [191, 89] on td "Trên xe 51B-170.00 07:00 [DATE]" at bounding box center [149, 92] width 89 height 20
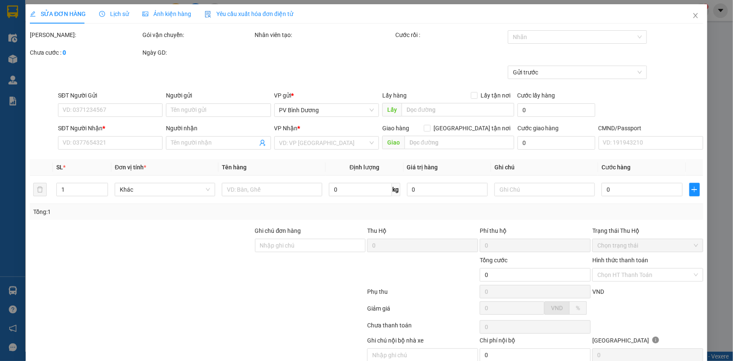
type input "0344092660"
type input "a vân"
type input "0947038059"
type input "tùng"
type input "cầu ô bố"
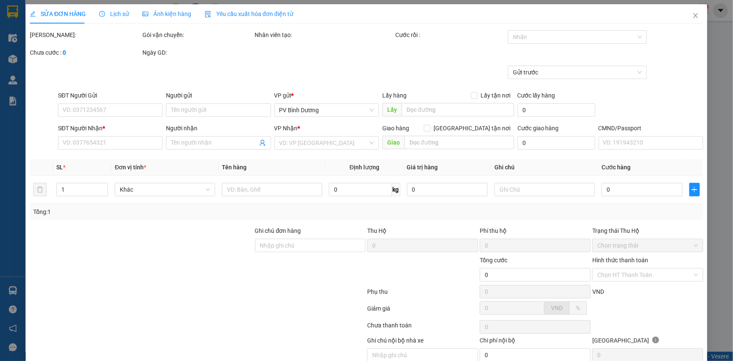
type input "50.000"
type input "2.500"
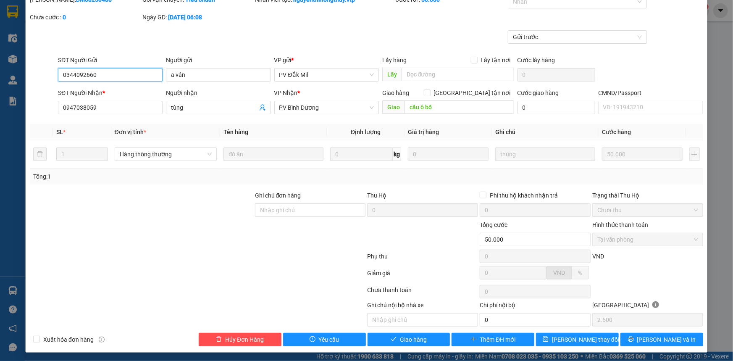
scroll to position [47, 0]
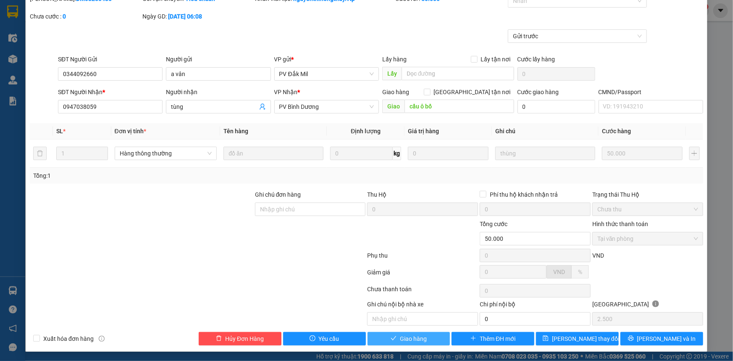
click at [407, 340] on span "Giao hàng" at bounding box center [413, 338] width 27 height 9
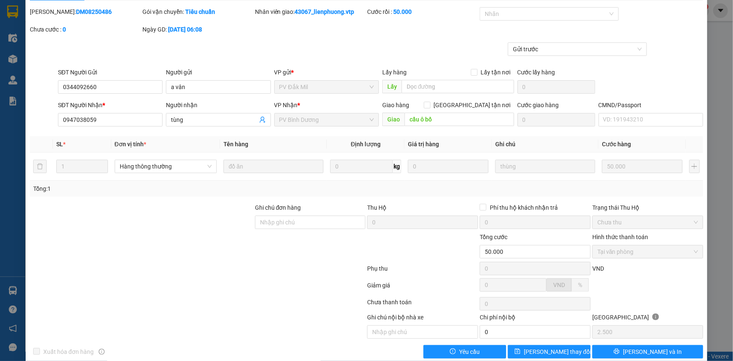
scroll to position [0, 0]
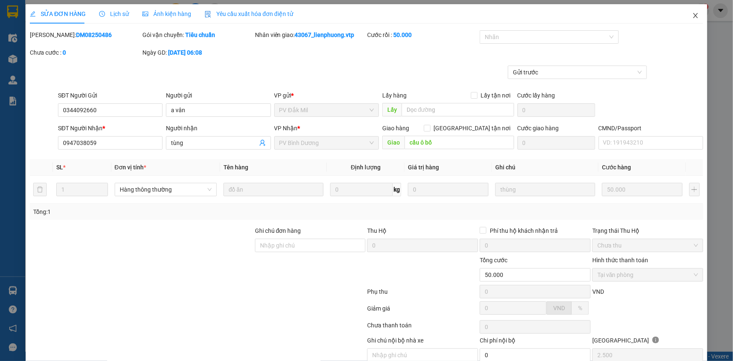
click at [692, 18] on icon "close" at bounding box center [695, 15] width 7 height 7
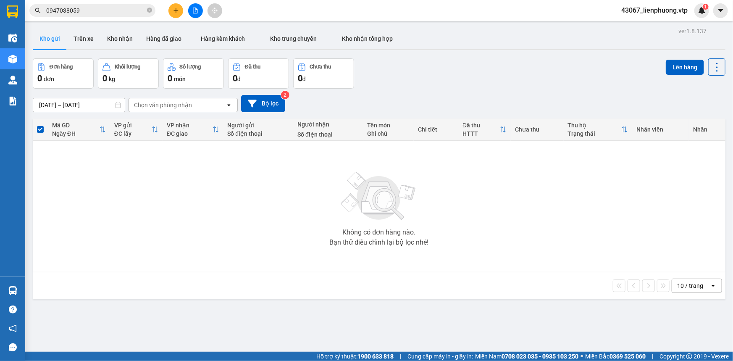
click at [140, 248] on div "Không có đơn hàng nào. Bạn thử điều chỉnh lại bộ lọc nhé!" at bounding box center [379, 206] width 684 height 126
